Goal: Task Accomplishment & Management: Manage account settings

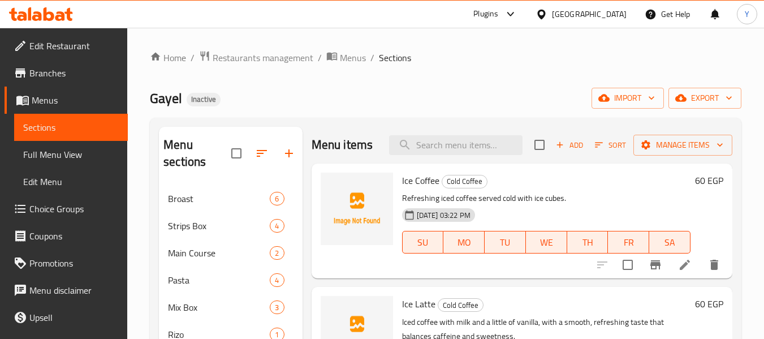
scroll to position [6, 0]
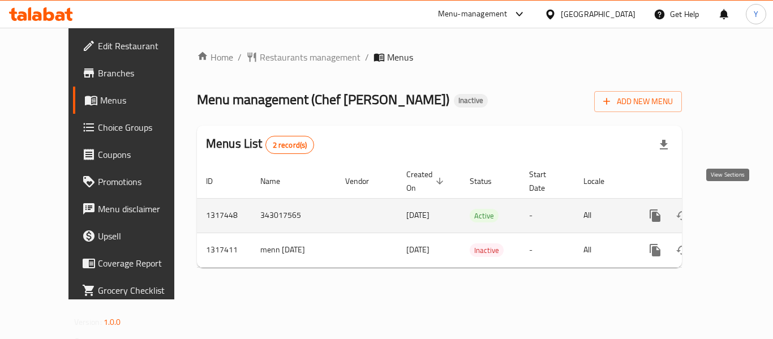
click at [730, 209] on icon "enhanced table" at bounding box center [737, 216] width 14 height 14
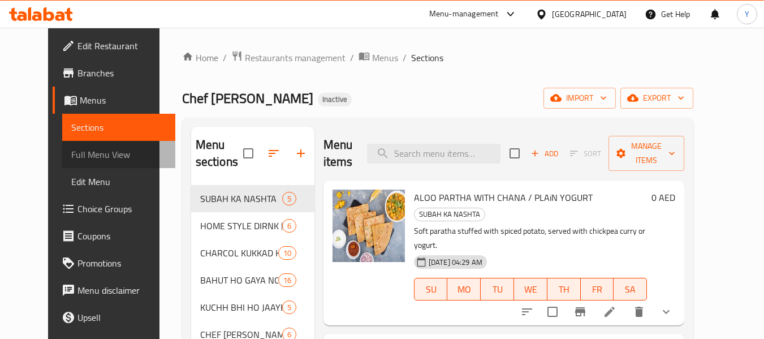
click at [71, 153] on span "Full Menu View" at bounding box center [119, 155] width 96 height 14
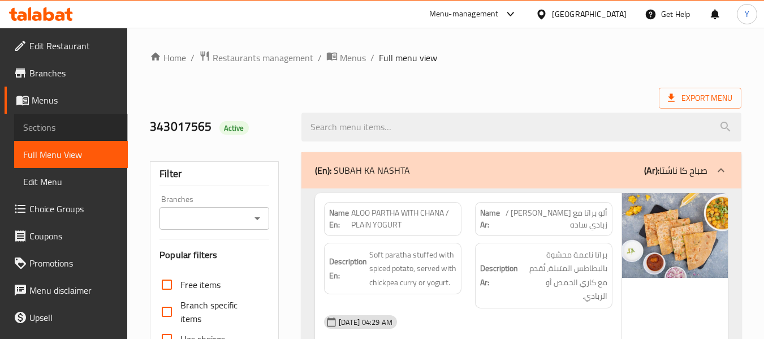
click at [74, 127] on span "Sections" at bounding box center [71, 127] width 96 height 14
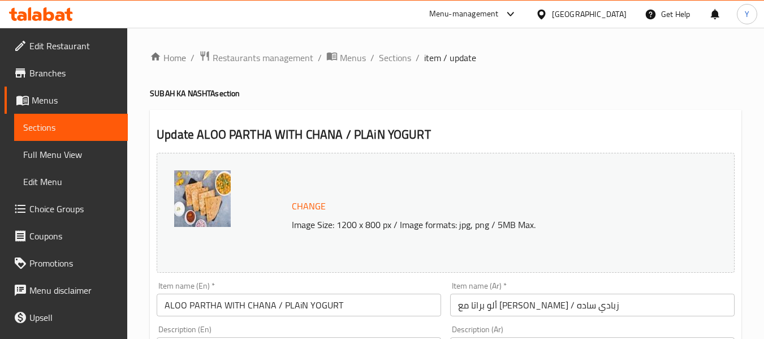
click at [92, 155] on span "Full Menu View" at bounding box center [71, 155] width 96 height 14
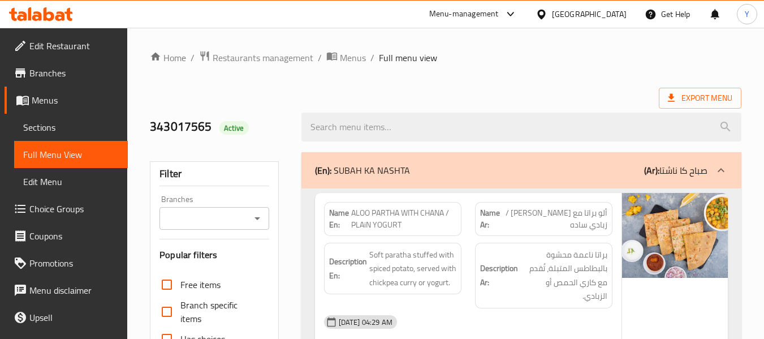
click at [516, 176] on div "(En): SUBAH KA NASHTA (Ar): صباح كا ناشتا" at bounding box center [511, 170] width 392 height 14
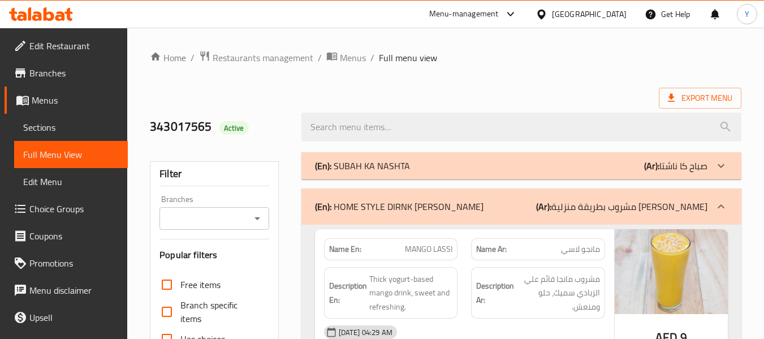
click at [485, 213] on div "(En): HOME STYLE DIRNK KA KAMAL (Ar): مشروب بطريقة منزلية كا كمال" at bounding box center [521, 206] width 440 height 36
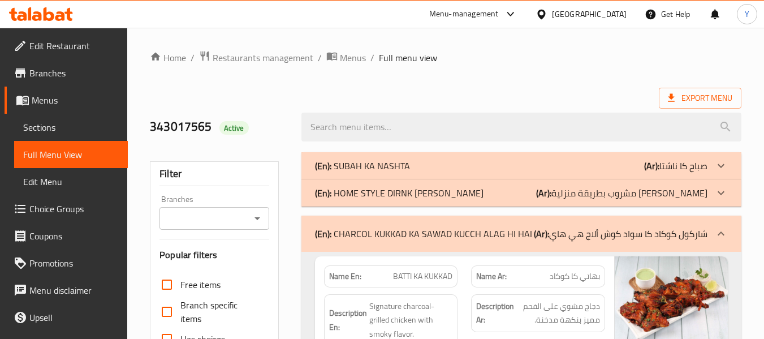
click at [411, 234] on p "(En): CHARCOL KUKKAD KA SAWAD KUCCH ALAG HI HAI" at bounding box center [423, 234] width 217 height 14
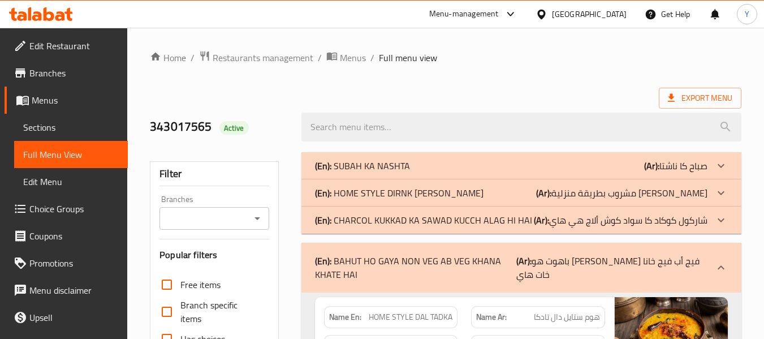
scroll to position [296, 0]
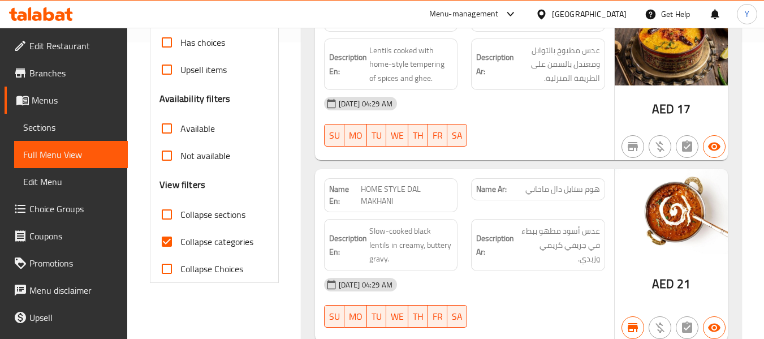
click at [328, 192] on div "Name En: HOME STYLE DAL MAKHANI" at bounding box center [391, 195] width 134 height 34
copy strong "Name En:"
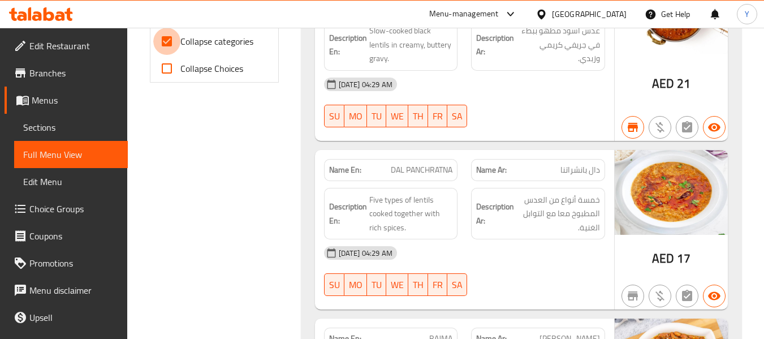
click at [168, 38] on input "Collapse categories" at bounding box center [166, 41] width 27 height 27
checkbox input "false"
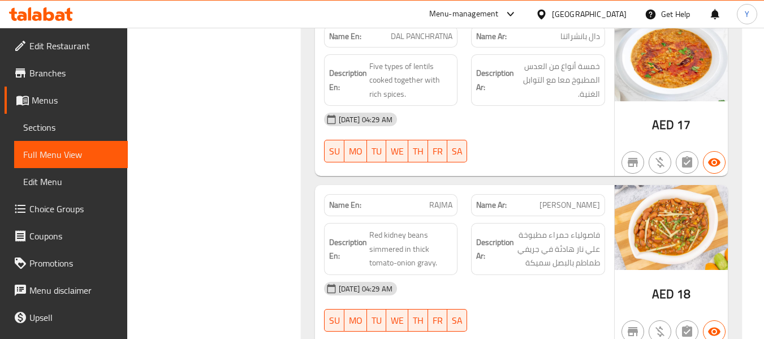
scroll to position [0, 0]
